Goal: Information Seeking & Learning: Compare options

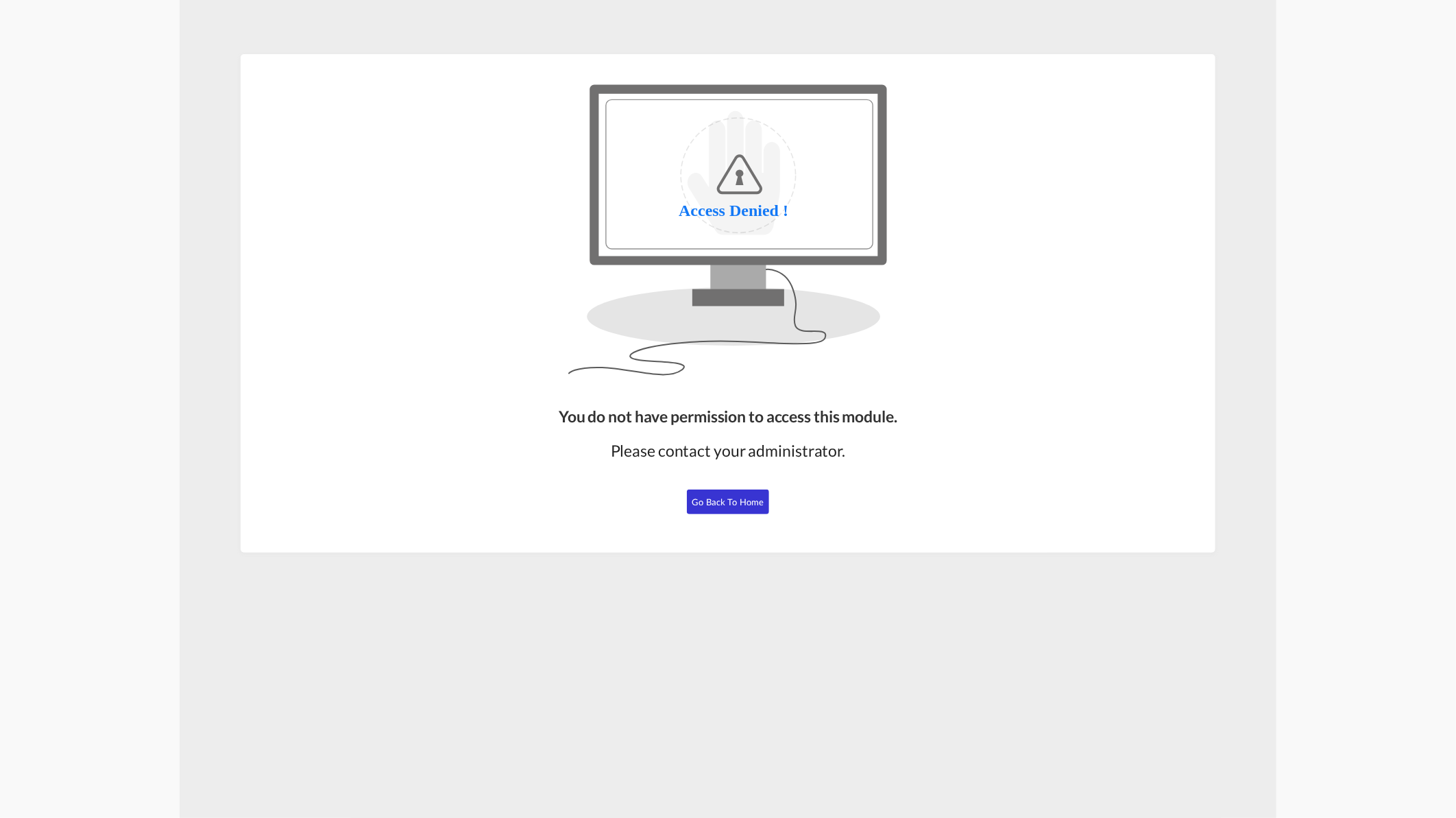
click at [754, 508] on button "Go Back to Home" at bounding box center [728, 502] width 82 height 25
